Goal: Browse casually

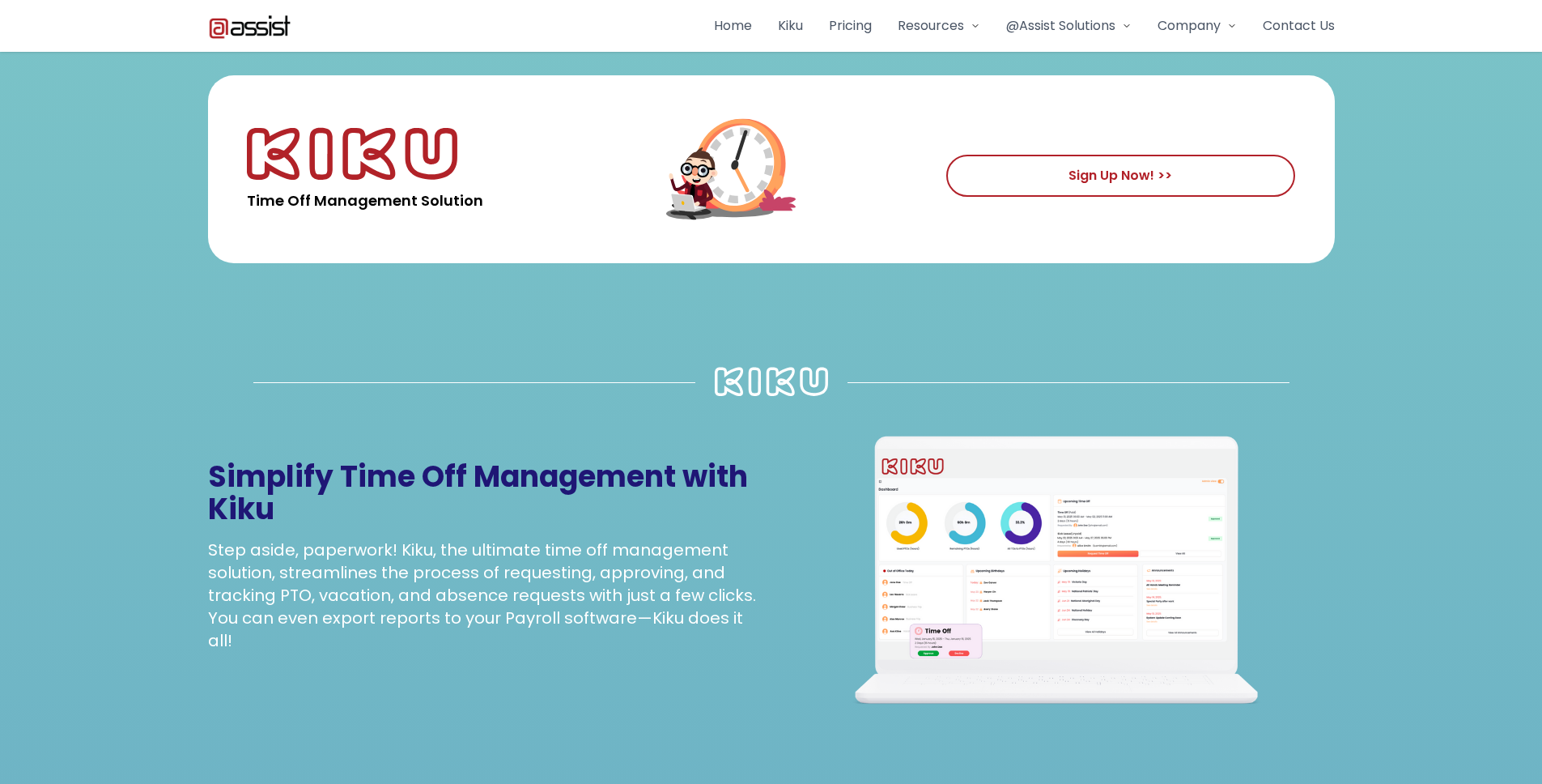
scroll to position [587, 0]
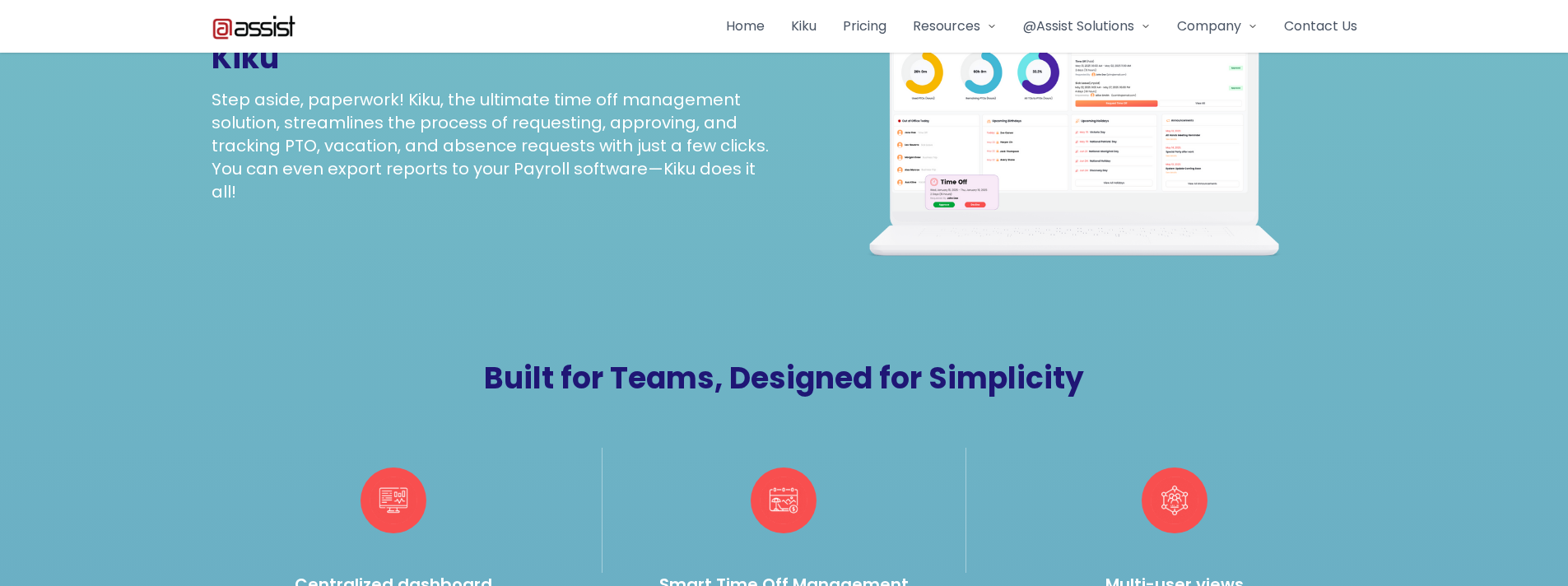
scroll to position [597, 0]
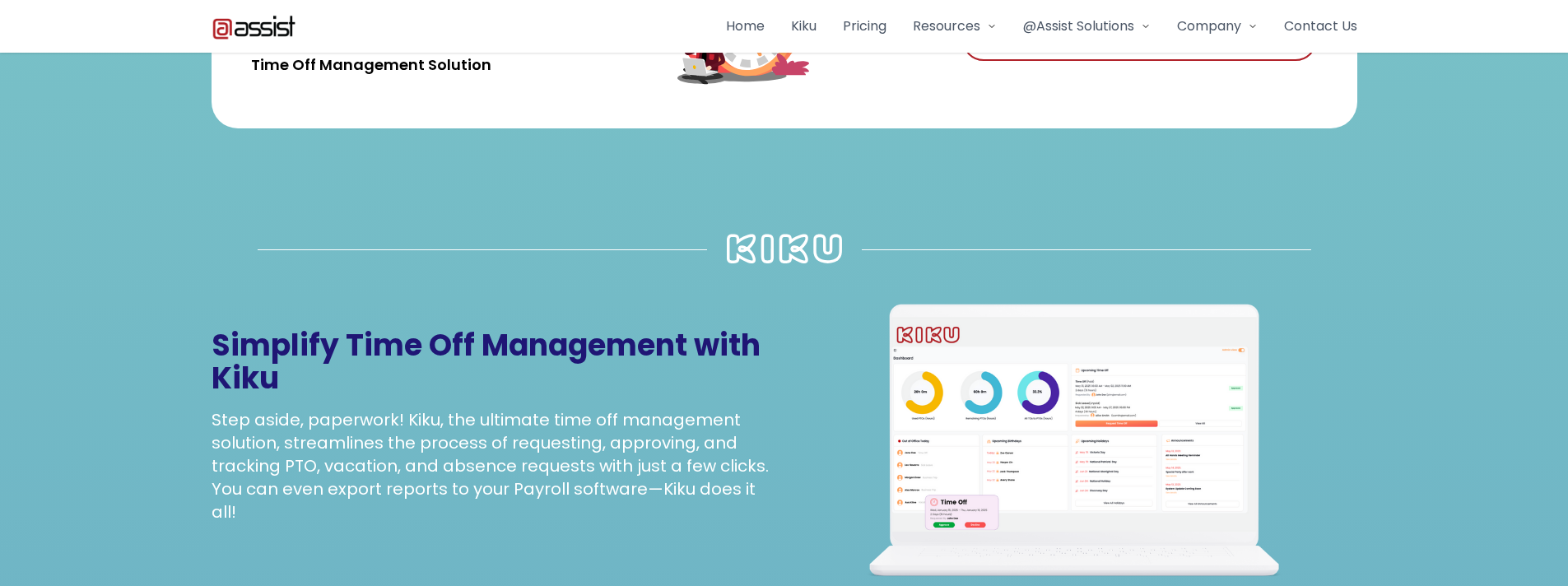
scroll to position [683, 0]
